Goal: Task Accomplishment & Management: Manage account settings

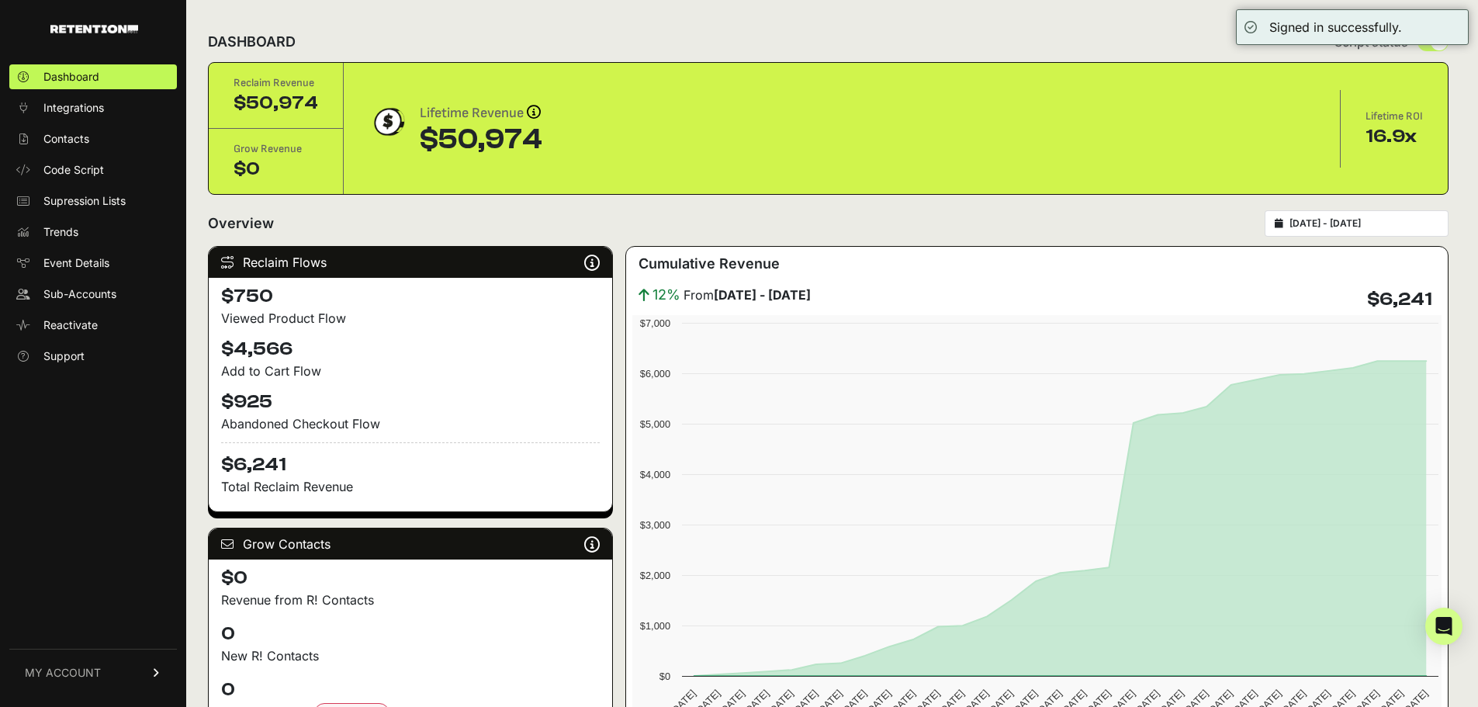
click at [86, 669] on span "MY ACCOUNT" at bounding box center [63, 673] width 76 height 16
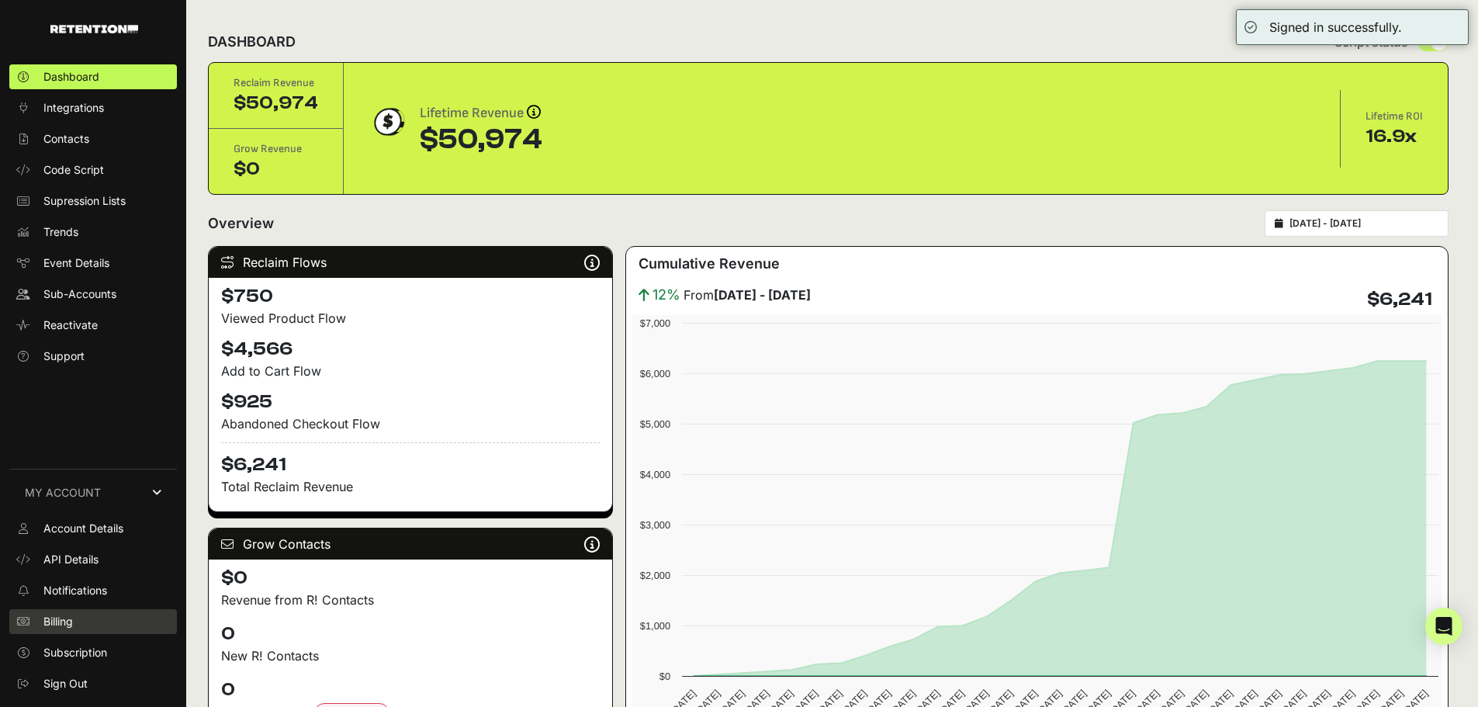
click at [85, 620] on link "Billing" at bounding box center [93, 621] width 168 height 25
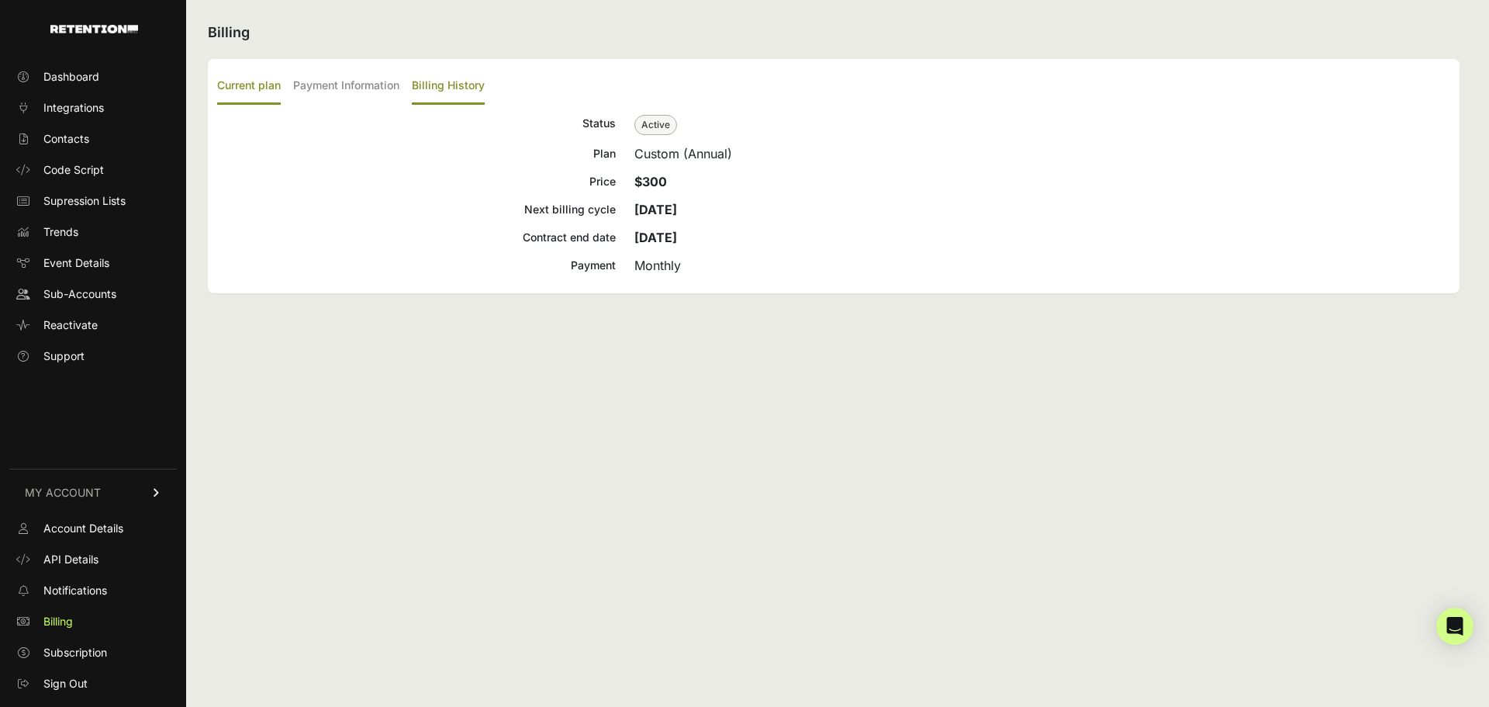
click at [444, 85] on label "Billing History" at bounding box center [448, 86] width 73 height 36
click at [0, 0] on input "Billing History" at bounding box center [0, 0] width 0 height 0
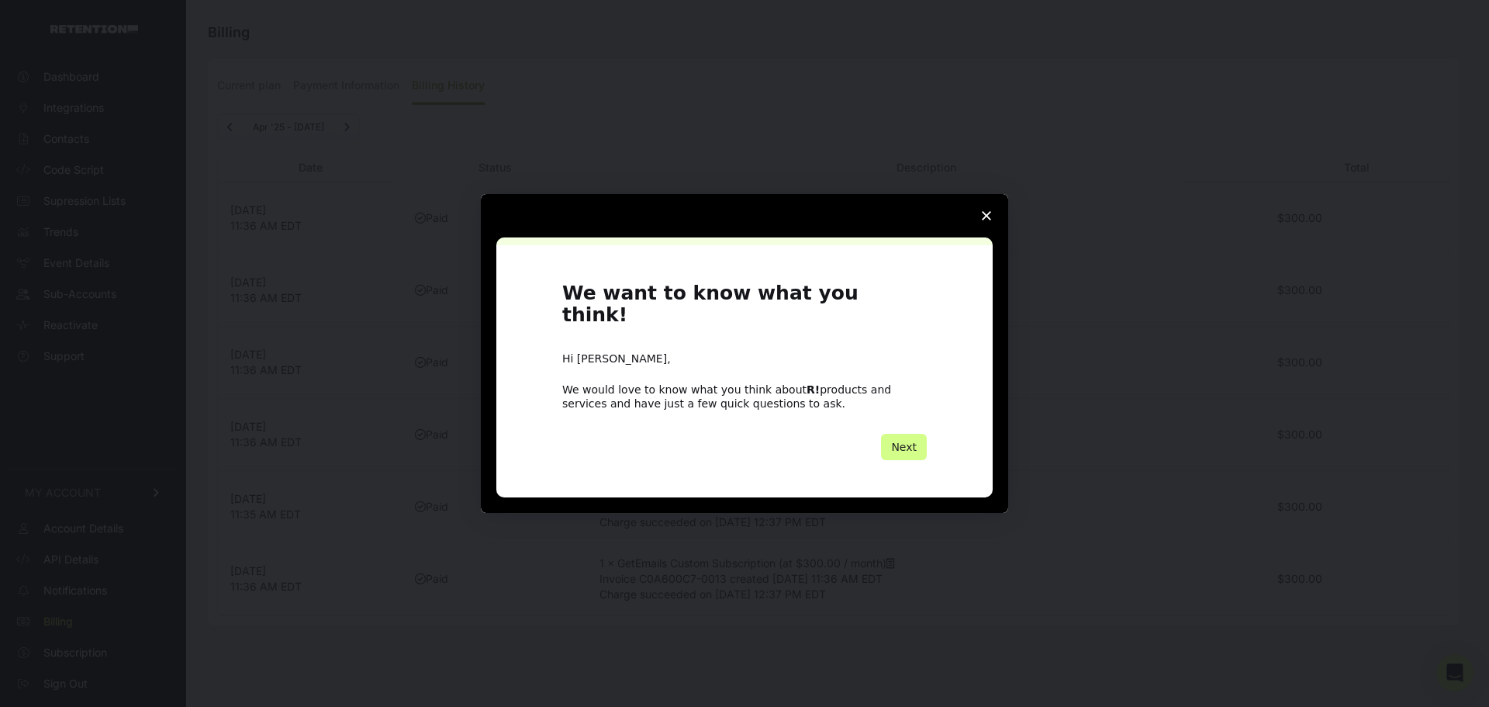
click at [982, 220] on icon "Close survey" at bounding box center [986, 215] width 9 height 9
